Goal: Task Accomplishment & Management: Use online tool/utility

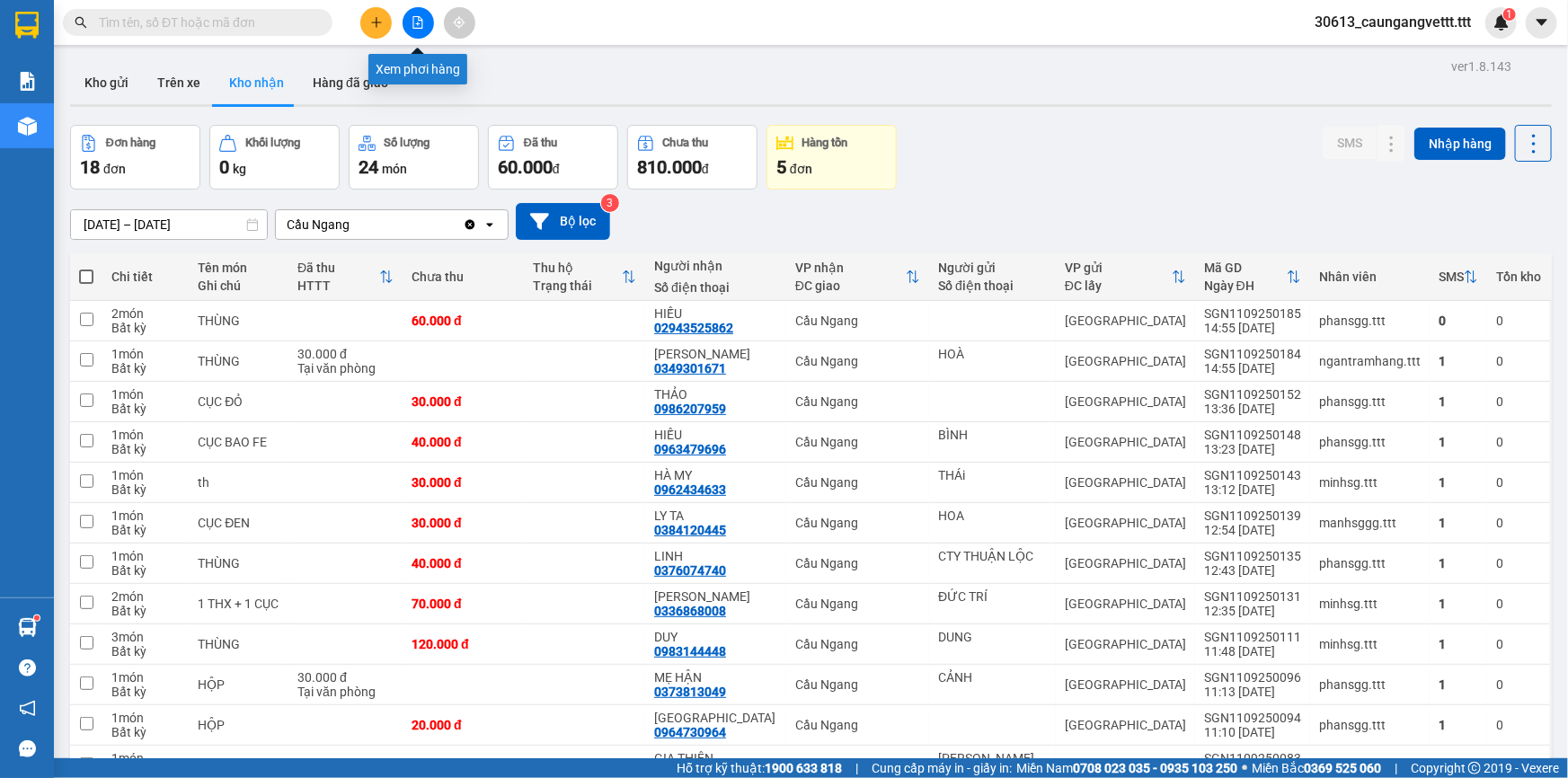
click at [418, 19] on icon "file-add" at bounding box center [418, 22] width 10 height 13
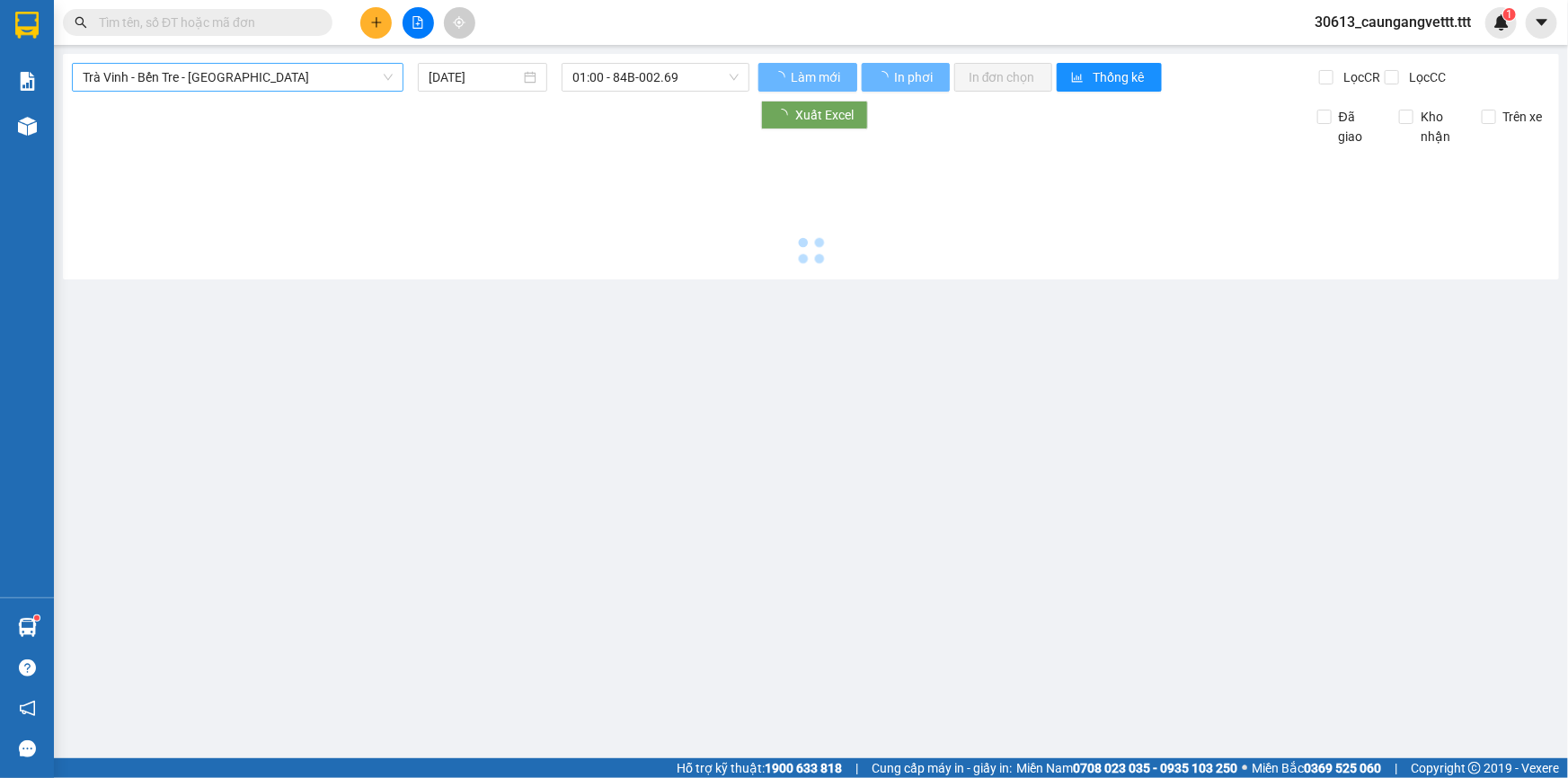
type input "[DATE]"
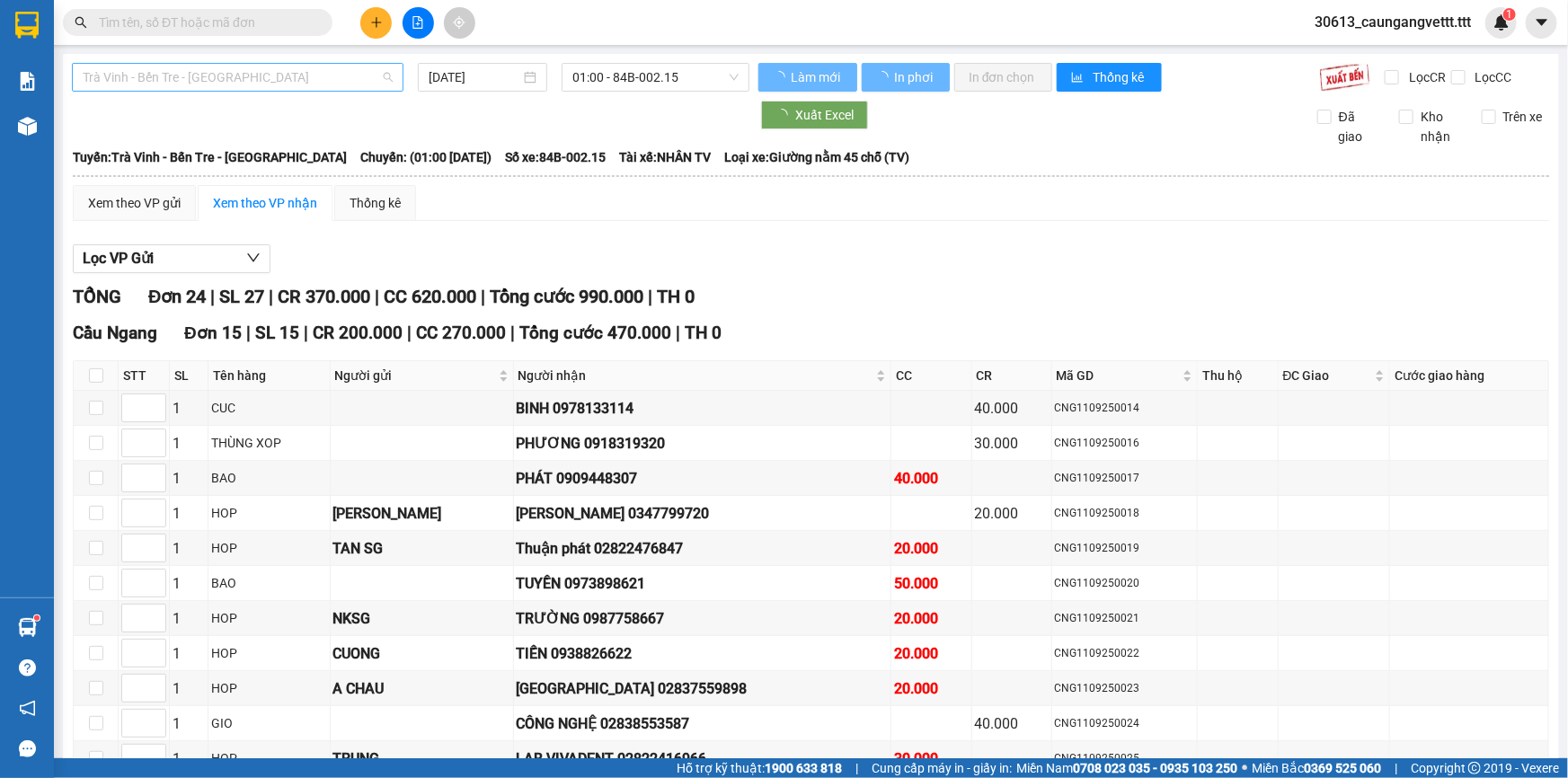
click at [255, 81] on span "Trà Vinh - Bến Tre - [GEOGRAPHIC_DATA]" at bounding box center [238, 78] width 310 height 27
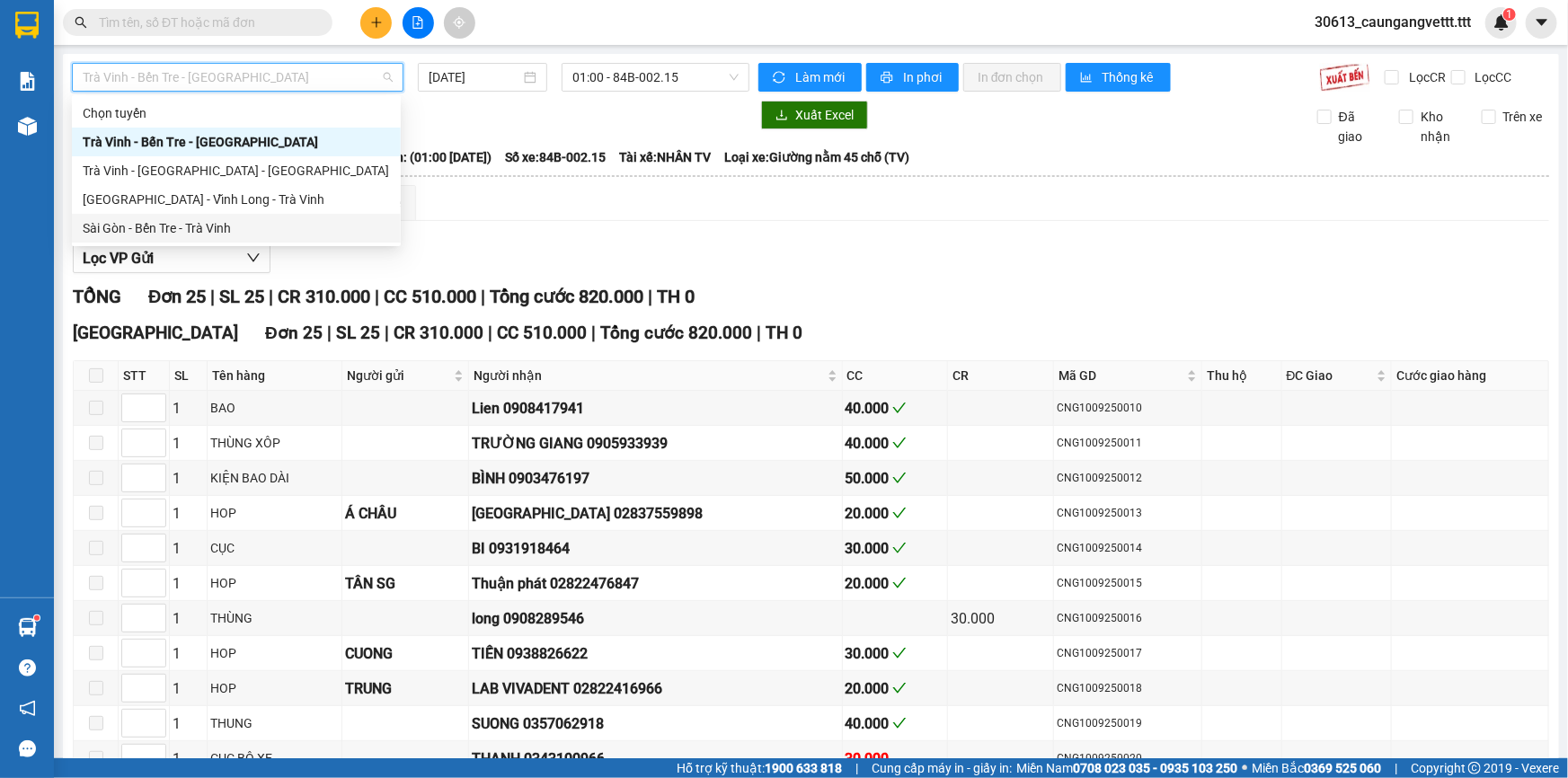
click at [218, 219] on div "Sài Gòn - Bến Tre - Trà Vinh" at bounding box center [236, 228] width 307 height 19
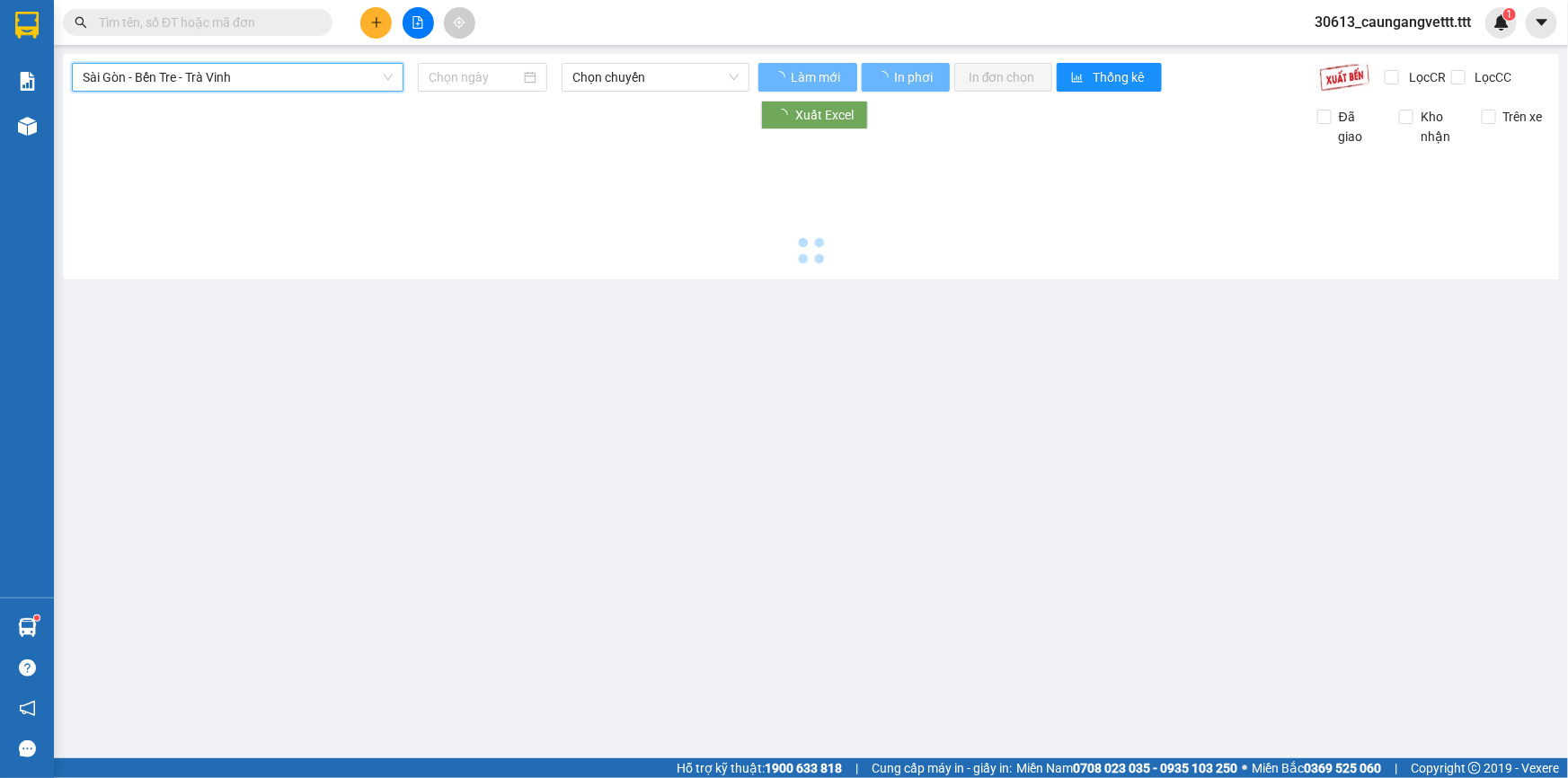
type input "[DATE]"
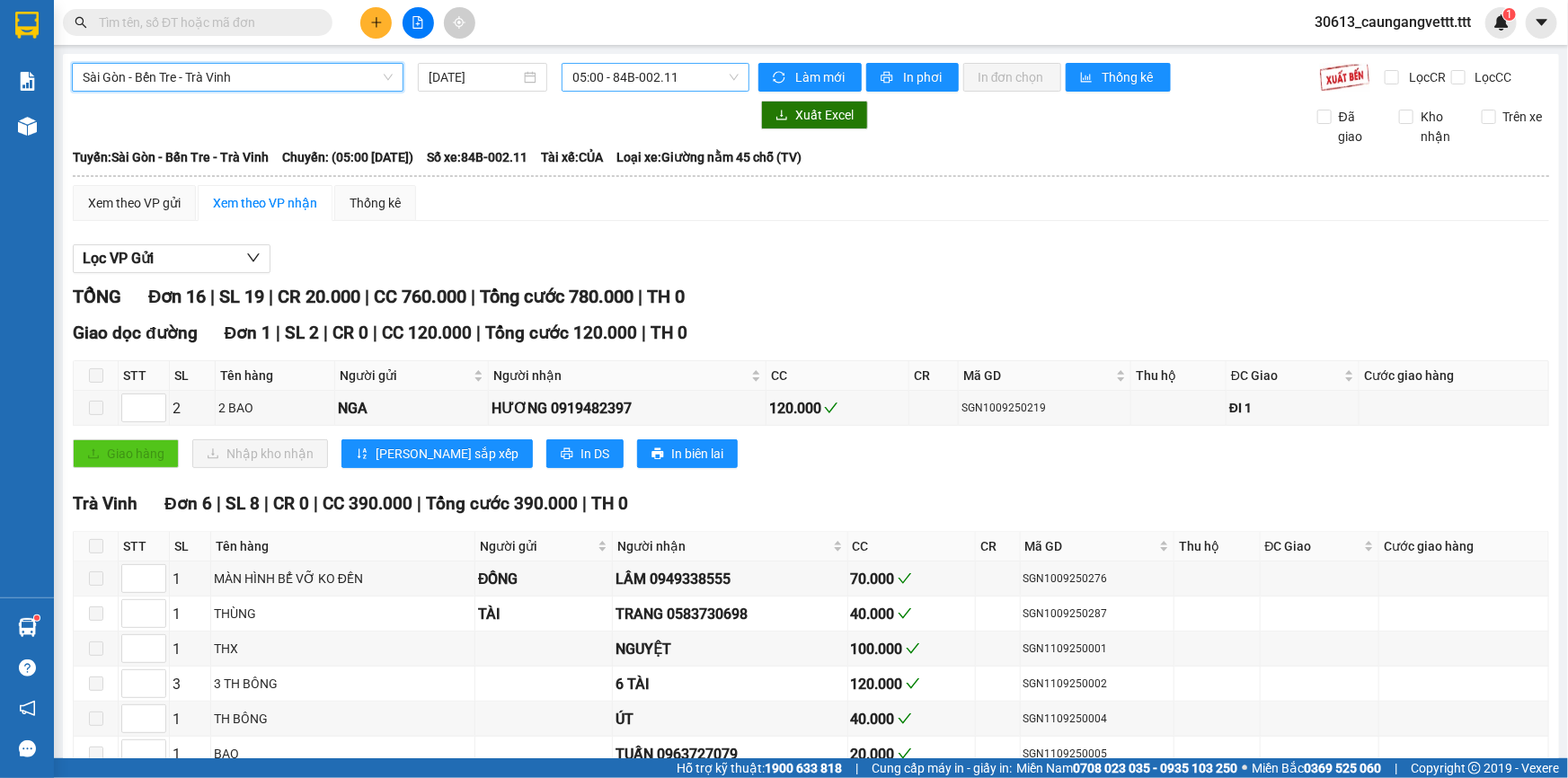
click at [639, 76] on span "05:00 - 84B-002.11" at bounding box center [655, 78] width 166 height 27
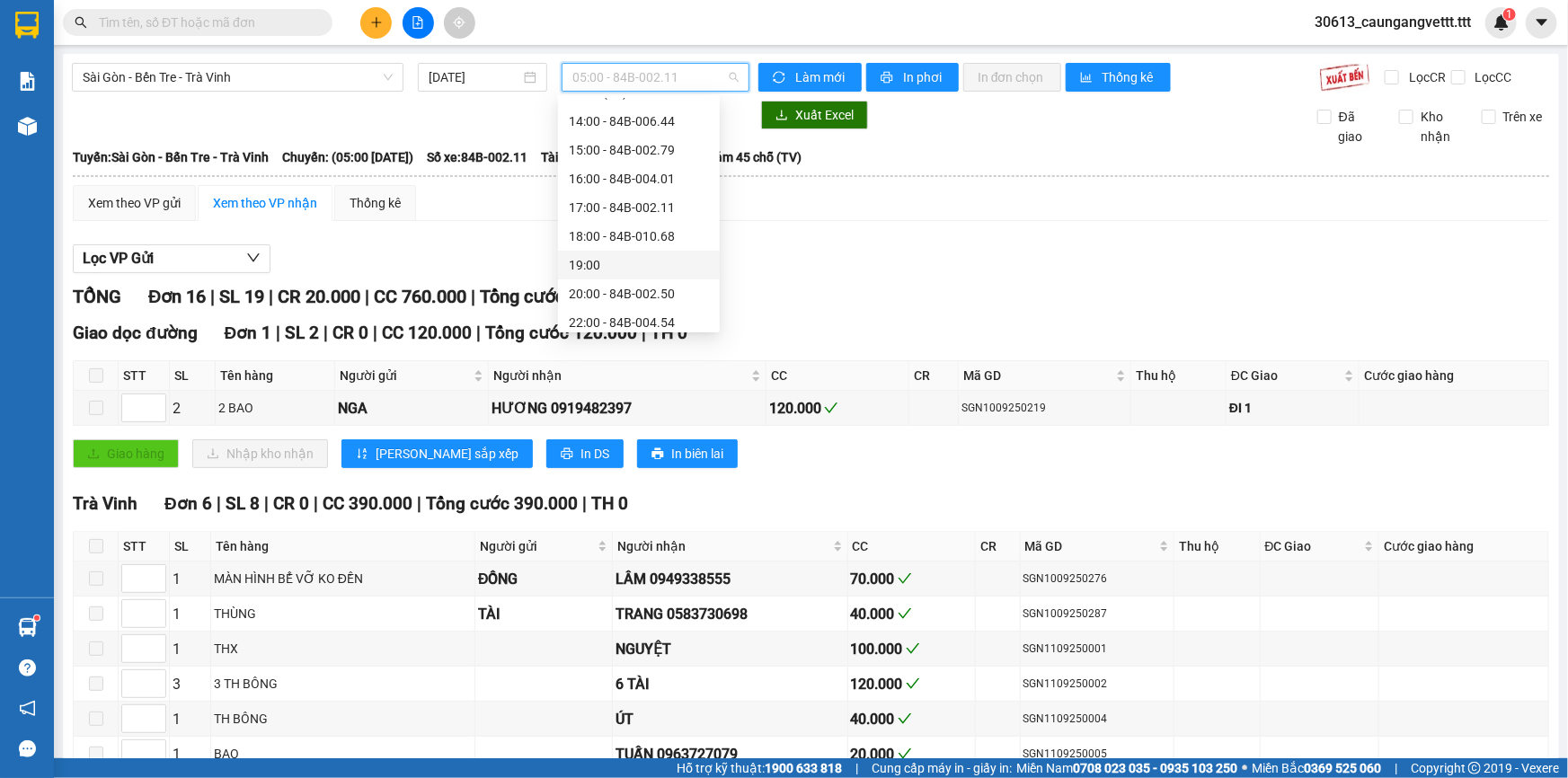
scroll to position [344, 0]
click at [610, 321] on div "22:00 - 84B-004.54" at bounding box center [639, 315] width 141 height 19
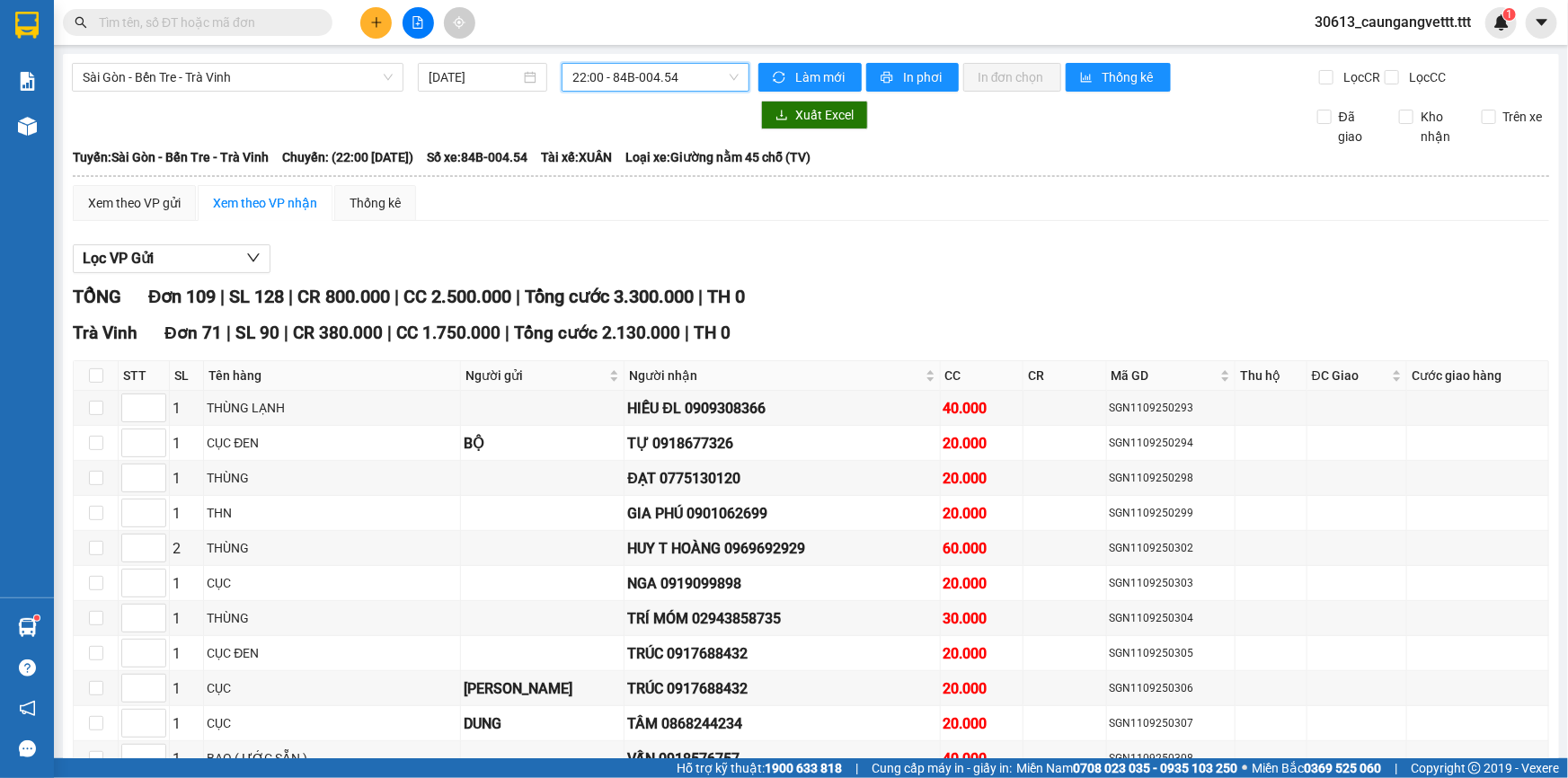
click at [615, 78] on span "22:00 - 84B-004.54" at bounding box center [655, 78] width 166 height 27
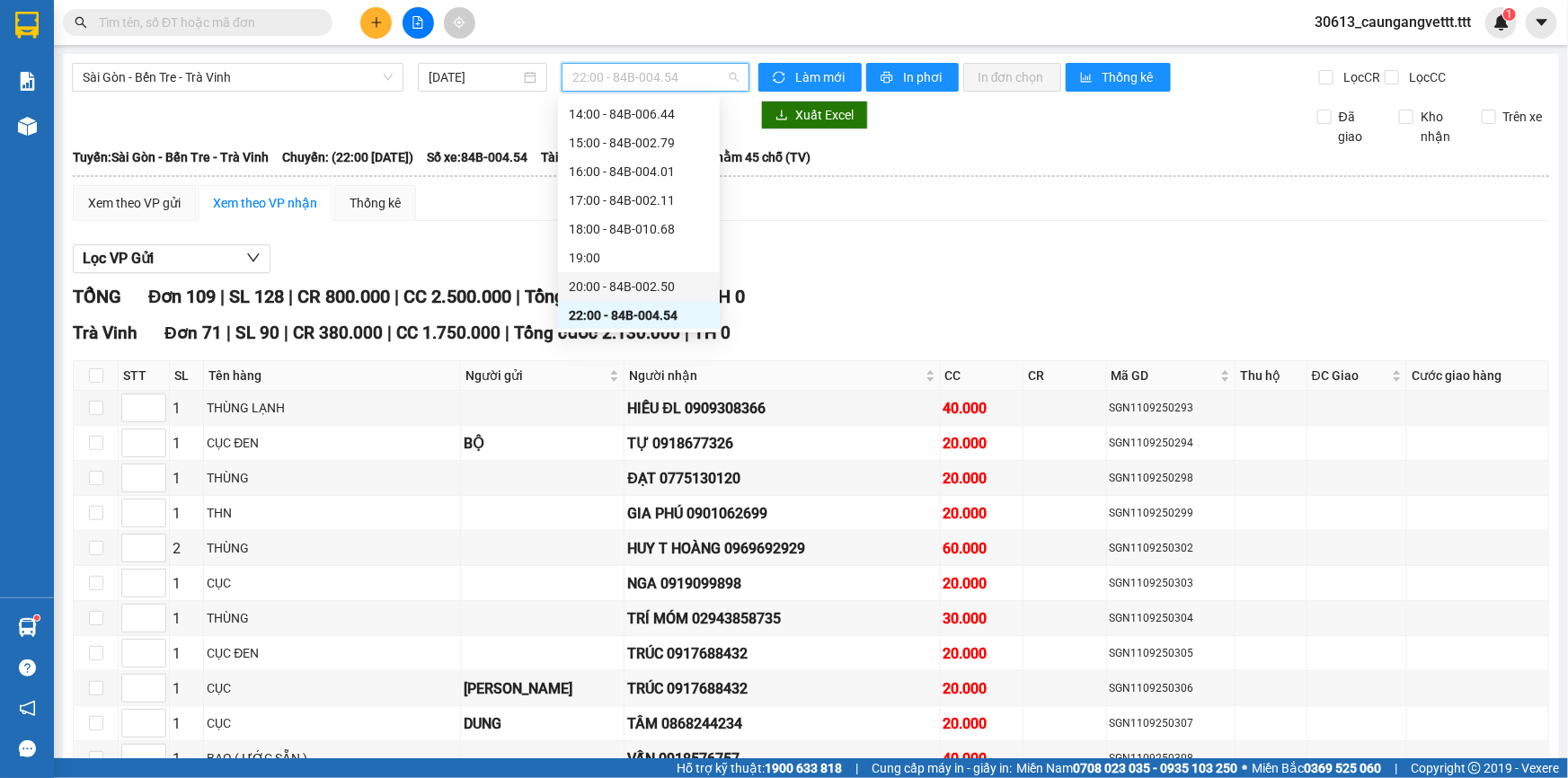
click at [588, 286] on div "20:00 - 84B-002.50" at bounding box center [639, 286] width 141 height 19
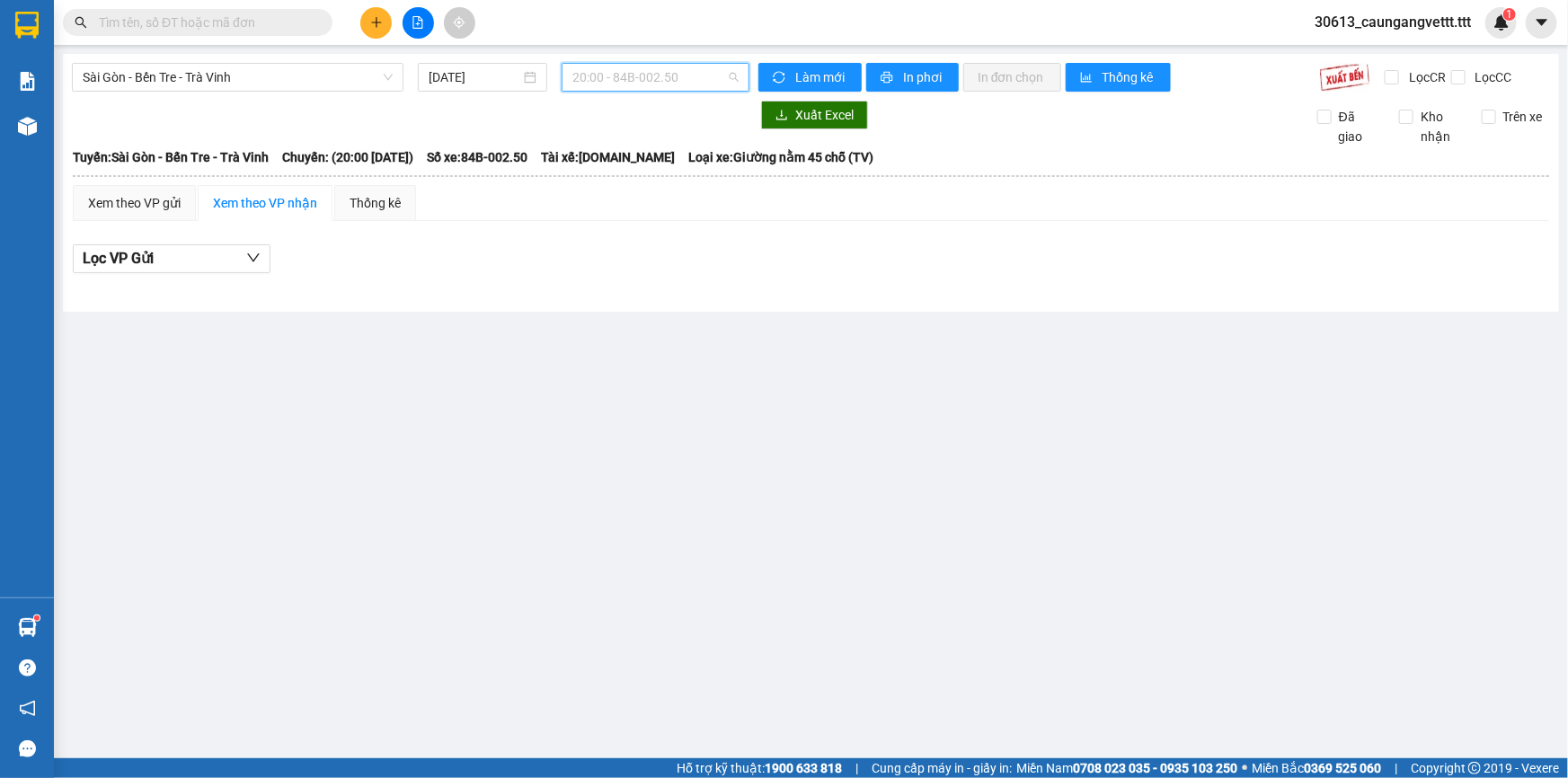
click at [636, 82] on span "20:00 - 84B-002.50" at bounding box center [655, 78] width 166 height 27
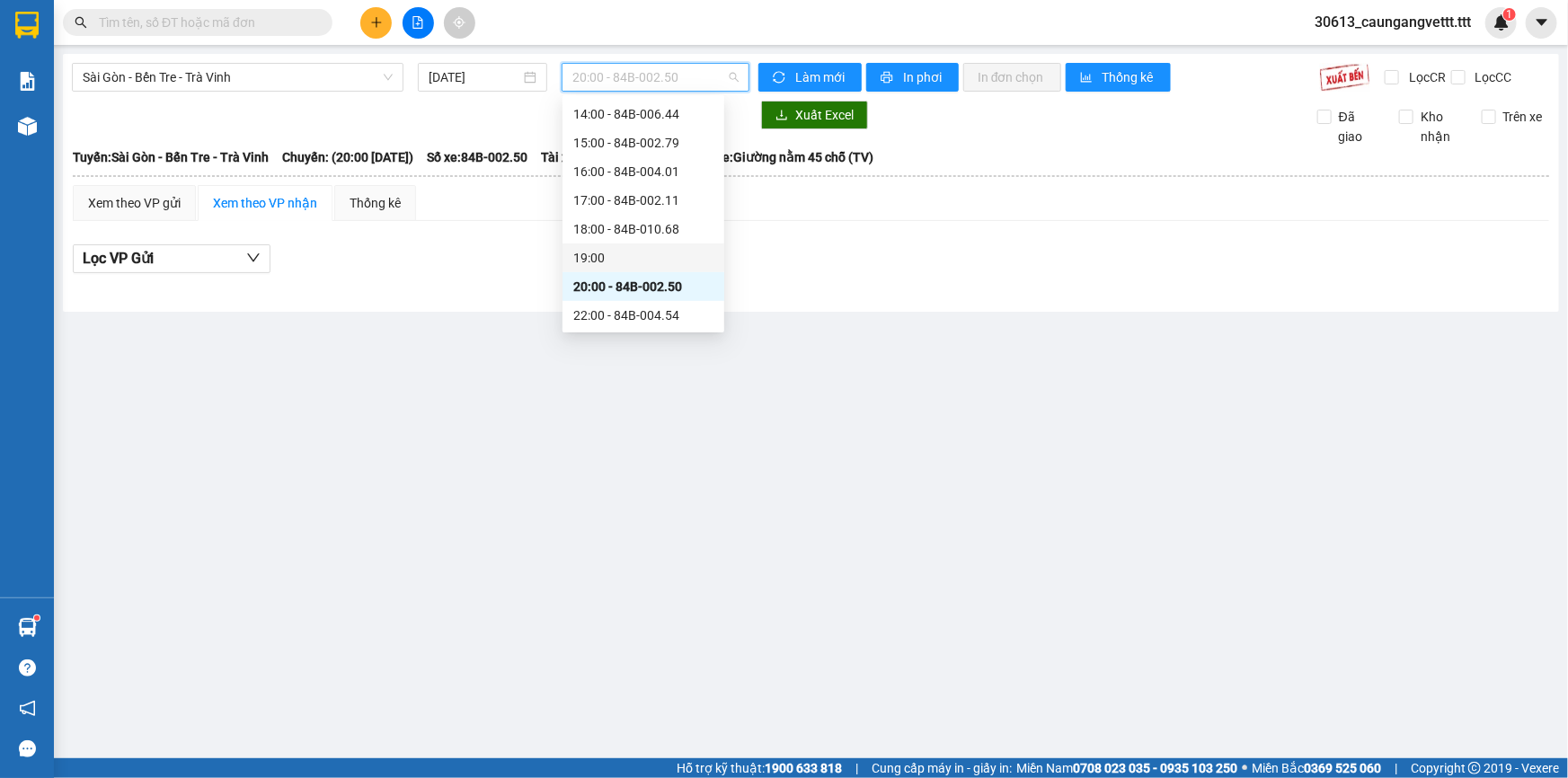
click at [618, 256] on div "19:00" at bounding box center [643, 258] width 141 height 19
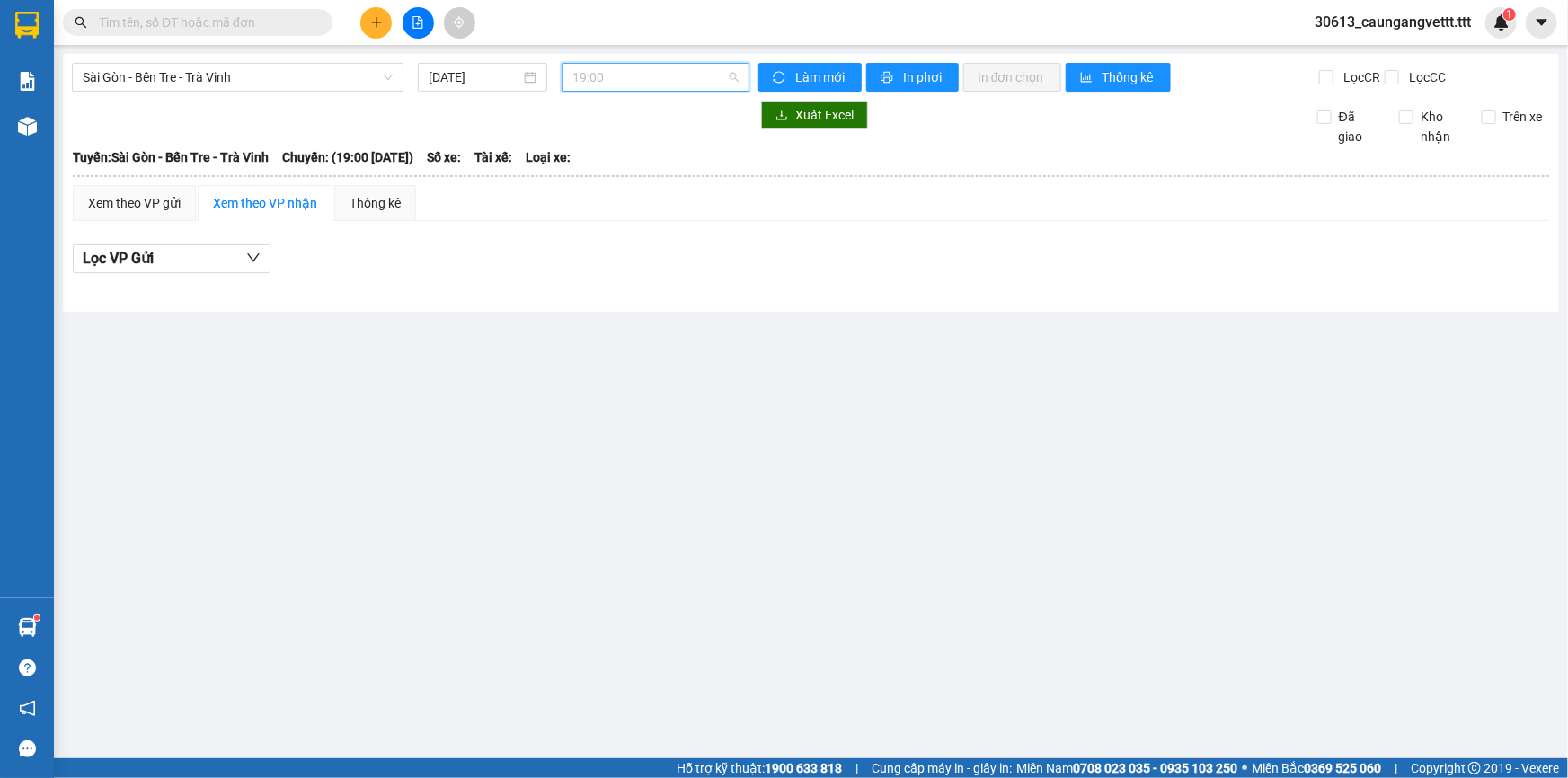
click at [655, 76] on span "19:00" at bounding box center [655, 78] width 166 height 27
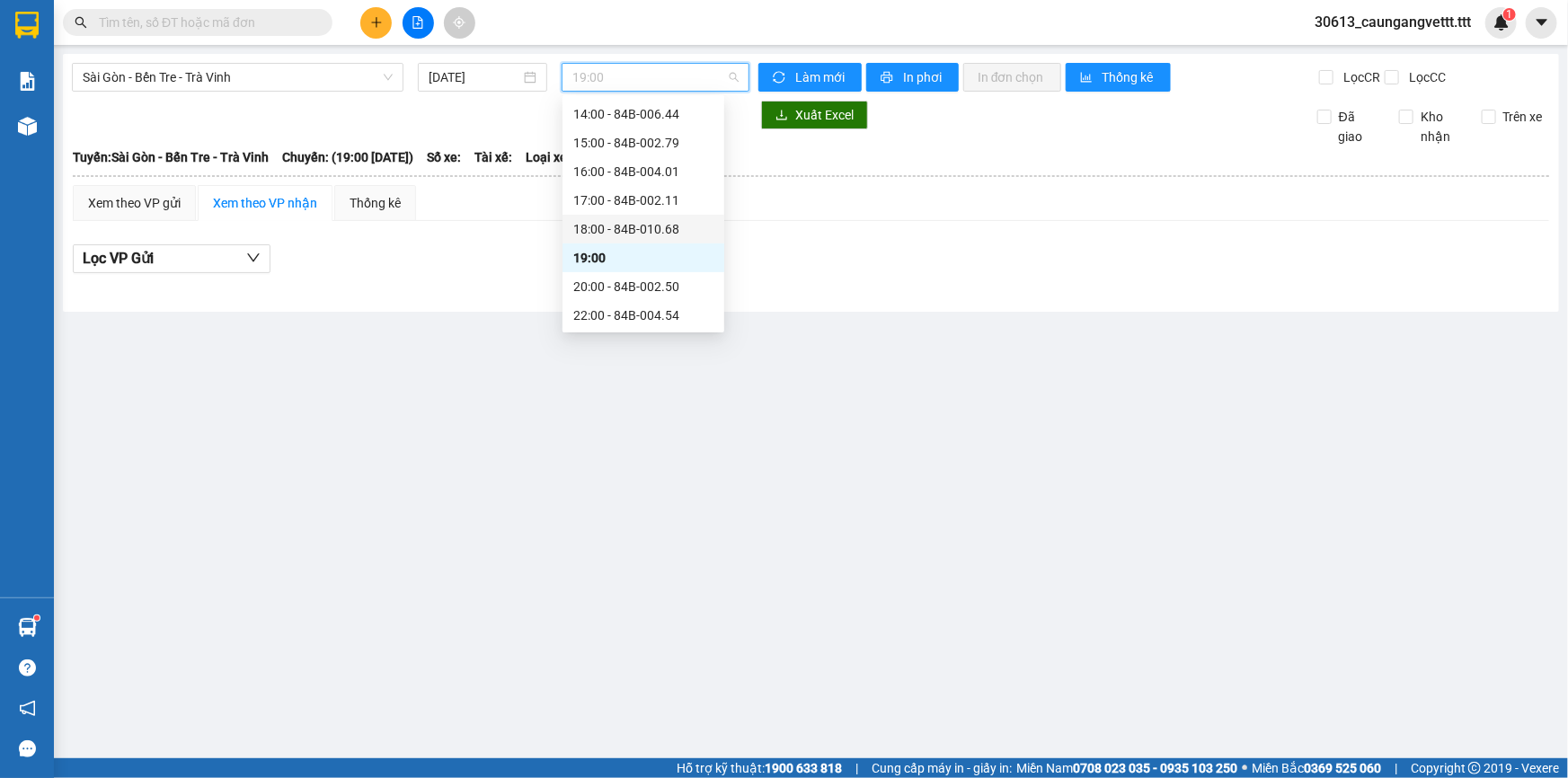
click at [622, 224] on div "18:00 - 84B-010.68" at bounding box center [643, 229] width 141 height 19
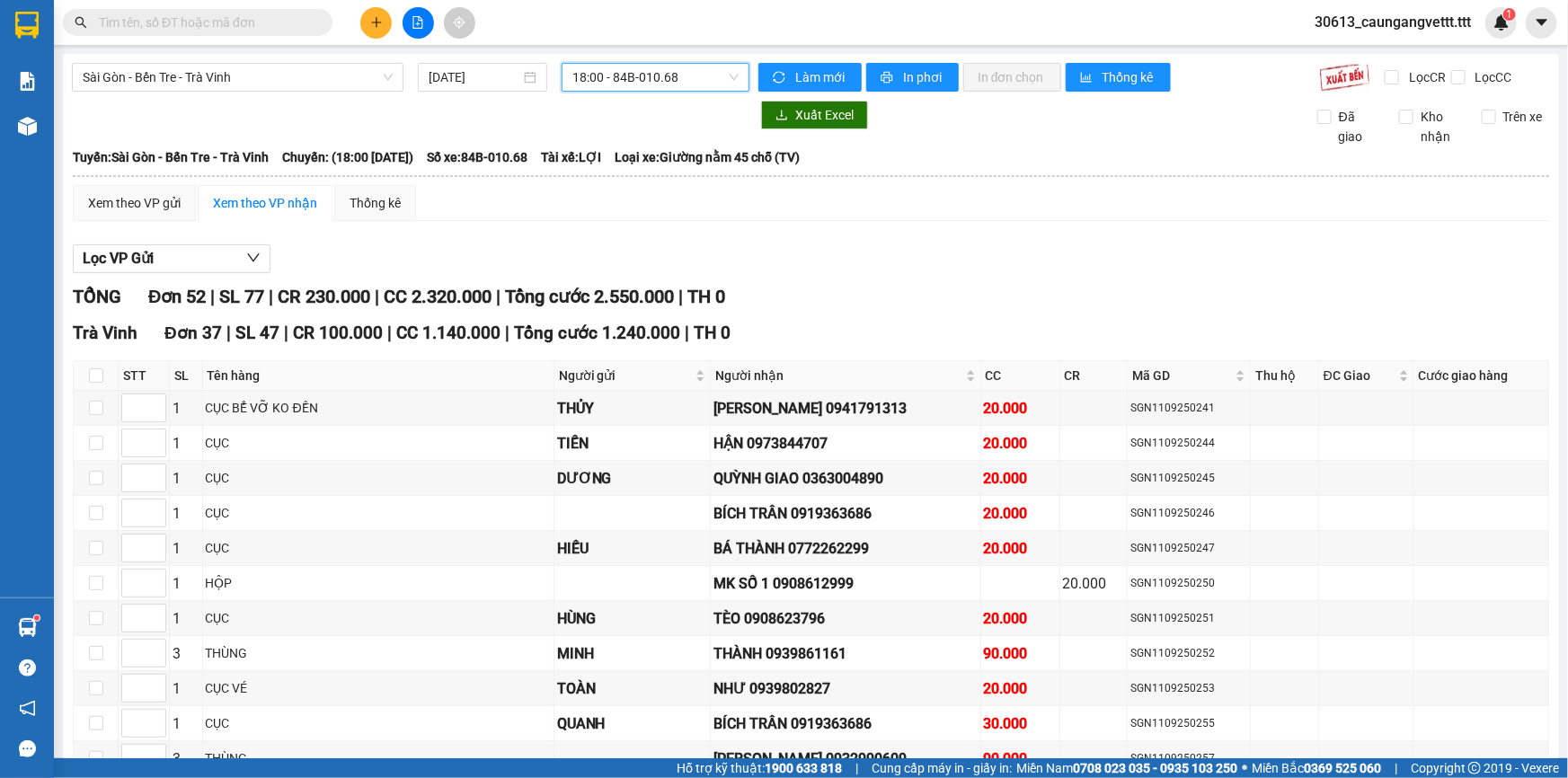
click at [649, 83] on span "18:00 - 84B-010.68" at bounding box center [655, 78] width 166 height 27
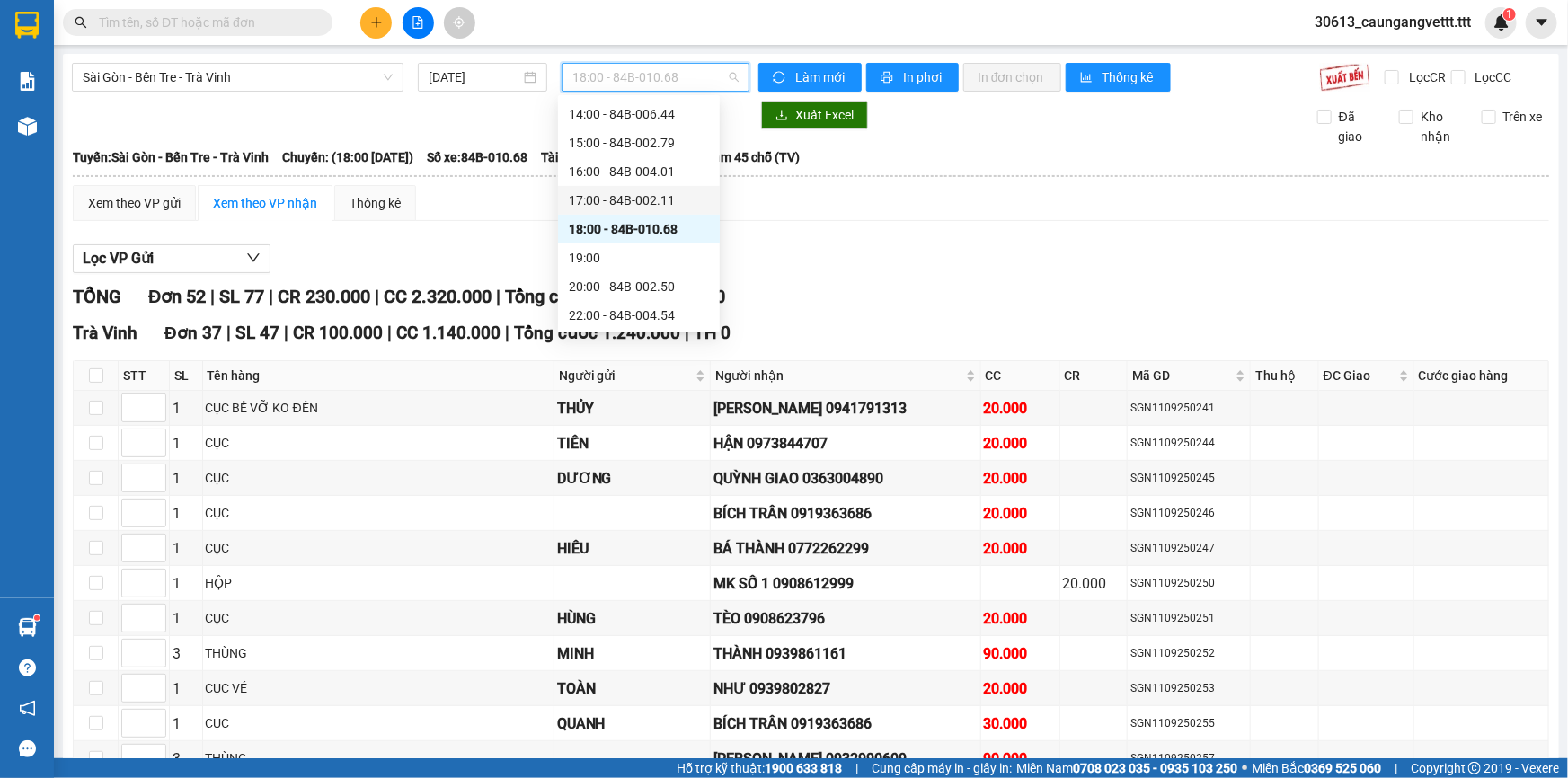
click at [608, 203] on div "17:00 - 84B-002.11" at bounding box center [639, 200] width 141 height 19
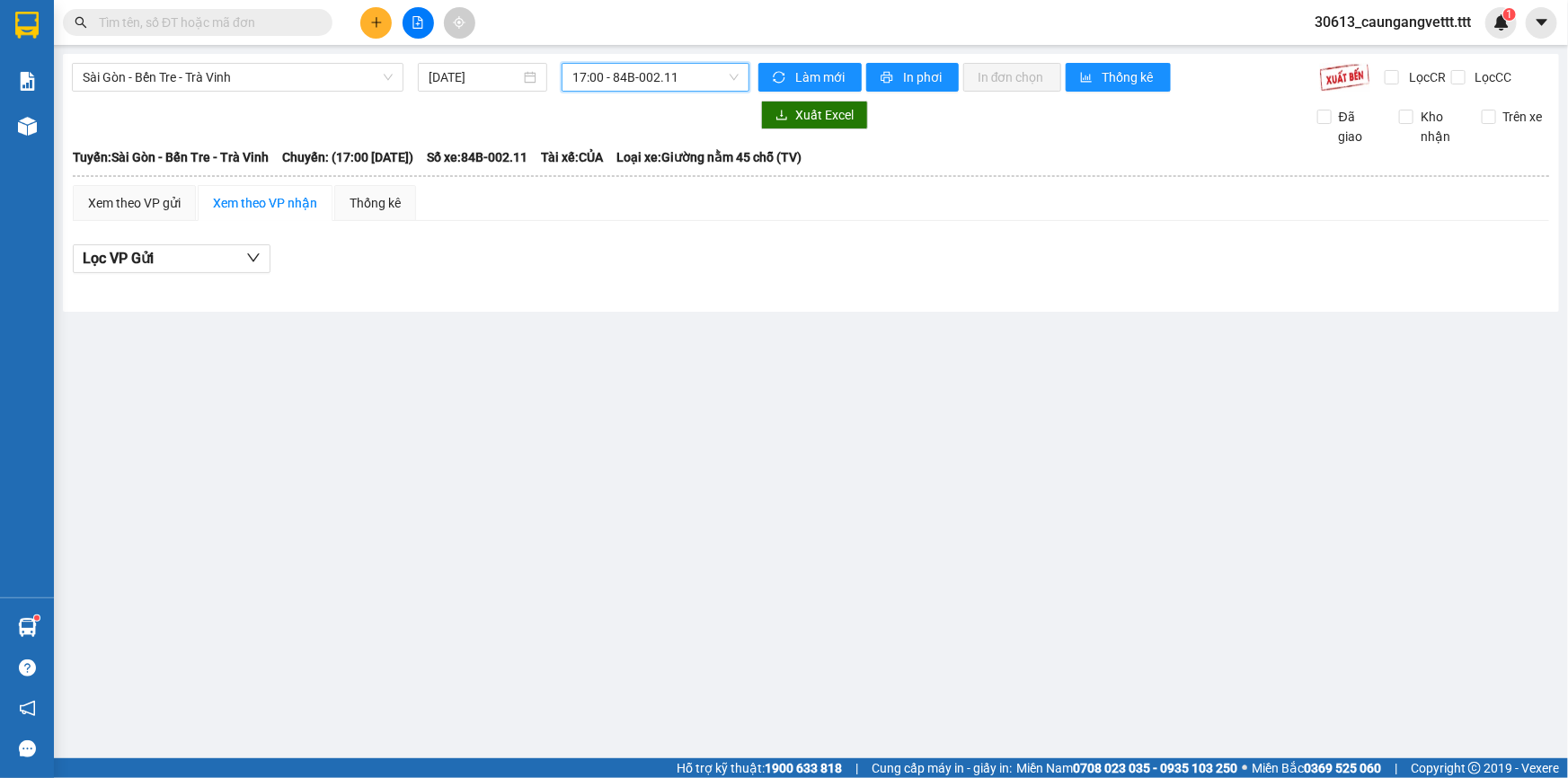
click at [651, 81] on span "17:00 - 84B-002.11" at bounding box center [655, 78] width 166 height 27
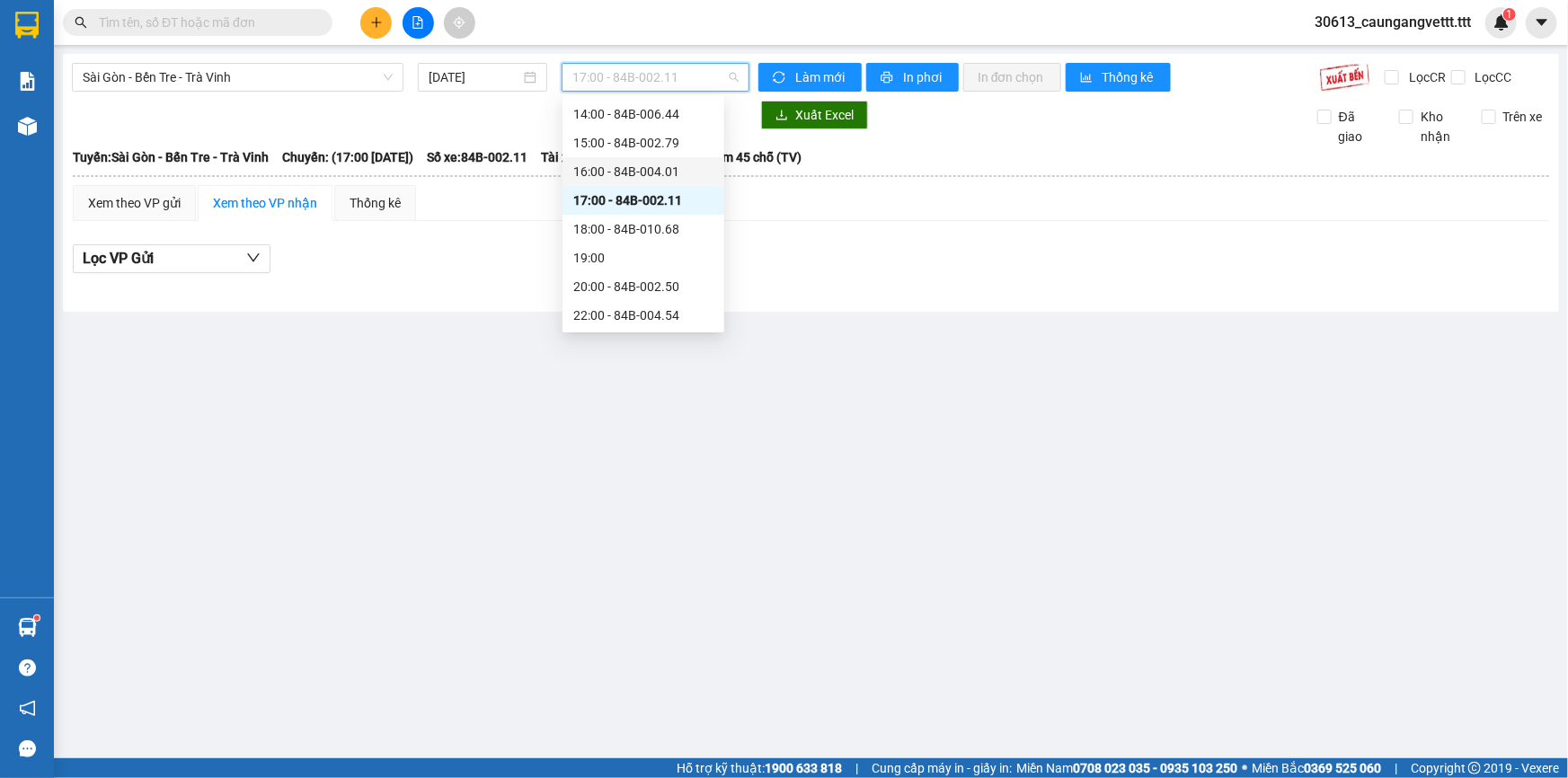
click at [624, 169] on div "16:00 - 84B-004.01" at bounding box center [643, 172] width 141 height 19
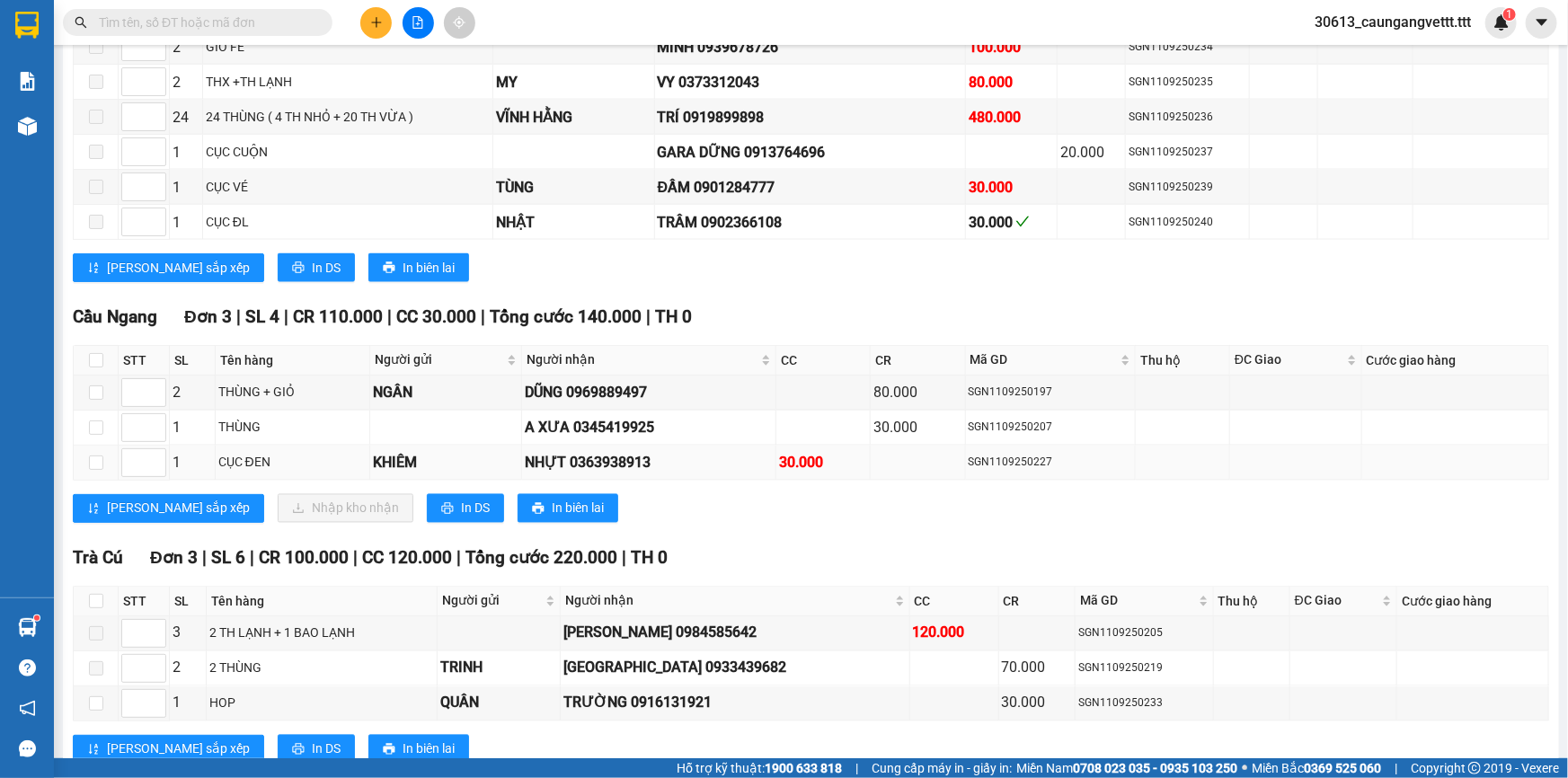
scroll to position [1415, 0]
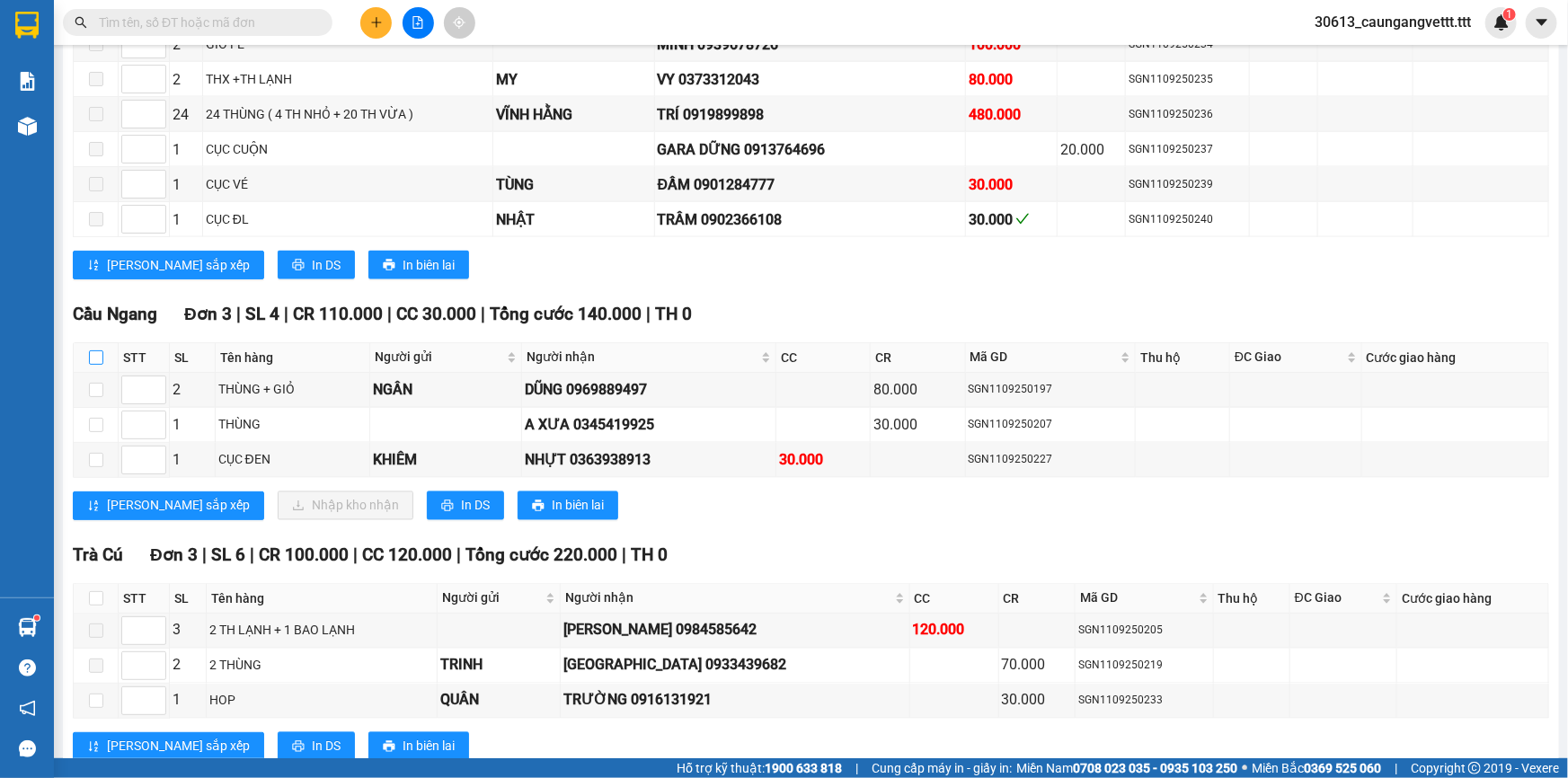
click at [93, 350] on input "checkbox" at bounding box center [96, 357] width 15 height 15
checkbox input "true"
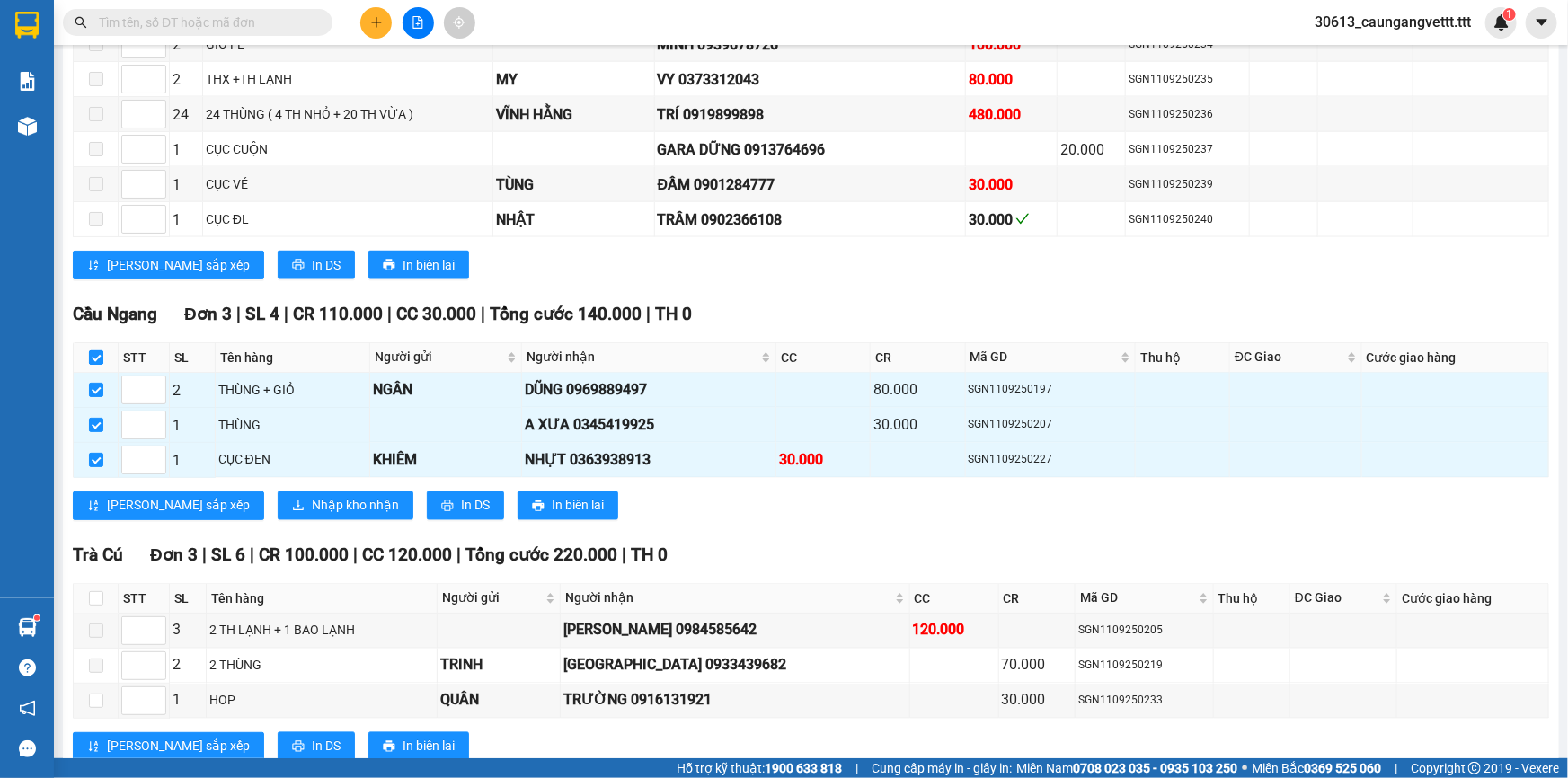
click at [92, 350] on input "checkbox" at bounding box center [96, 357] width 15 height 15
checkbox input "false"
